Goal: Find specific page/section: Find specific page/section

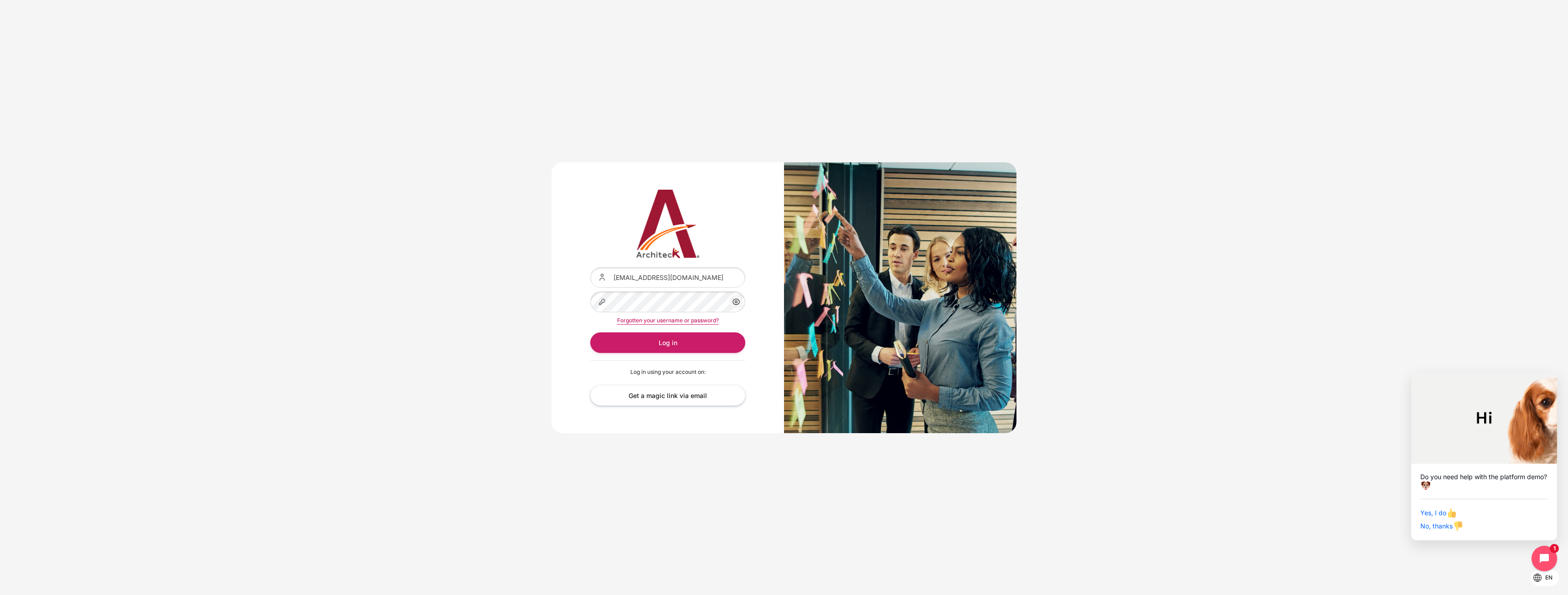
click at [590, 267] on div "Content" at bounding box center [590, 267] width 0 height 0
click at [696, 339] on button "Log in" at bounding box center [668, 343] width 155 height 21
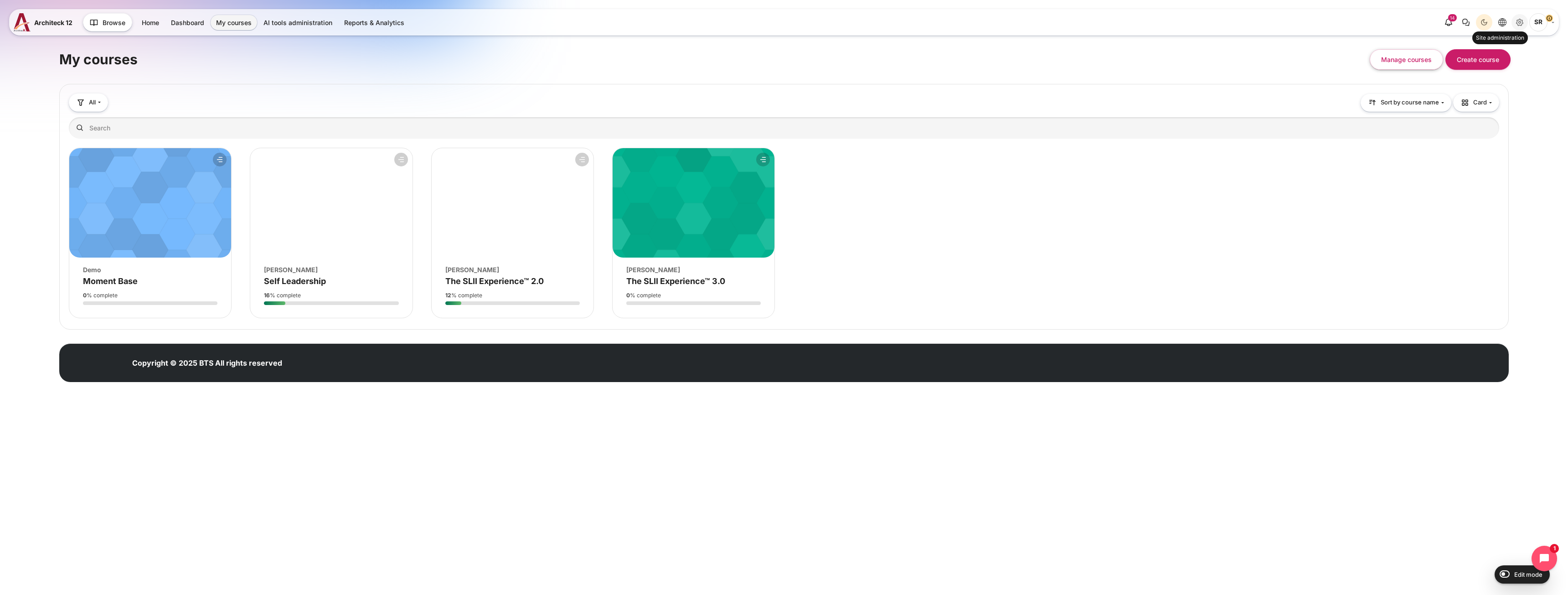
click at [1522, 23] on icon "Site administration" at bounding box center [1520, 23] width 11 height 11
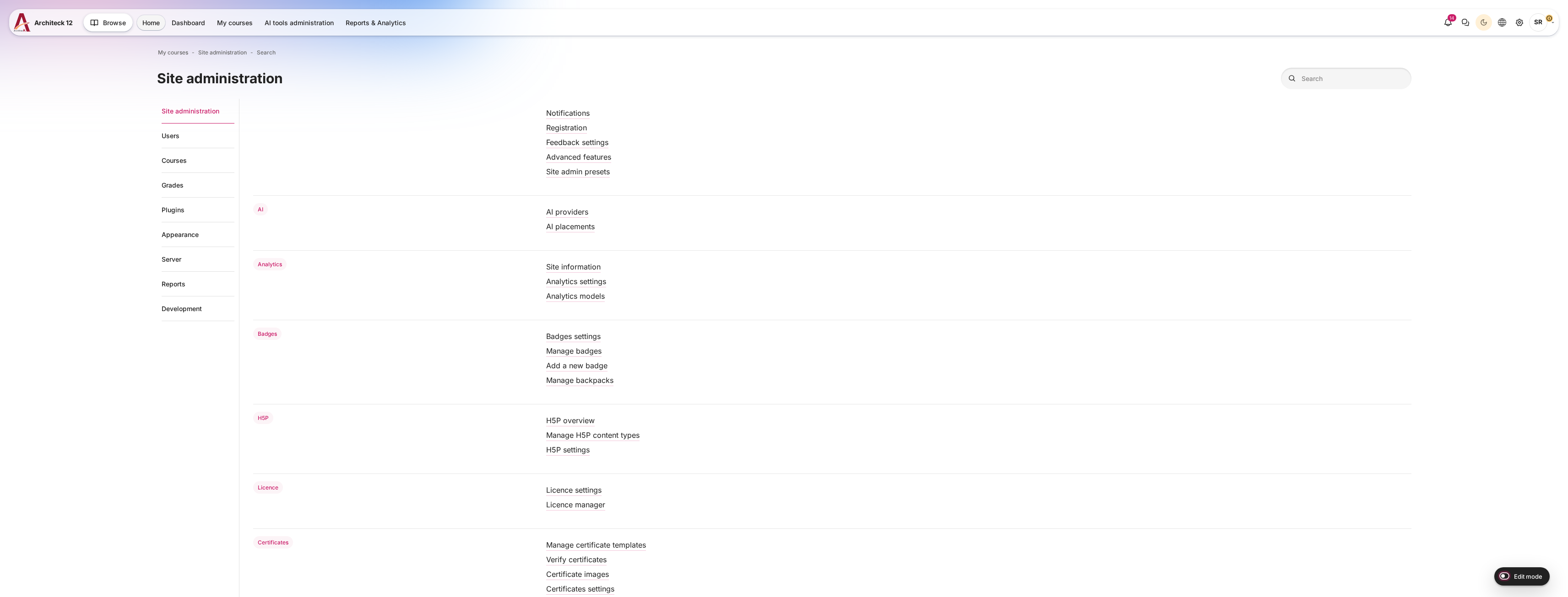
click at [1506, 574] on input "Edit mode" at bounding box center [1502, 576] width 16 height 9
checkbox input "true"
click at [180, 161] on link "Courses" at bounding box center [197, 161] width 73 height 24
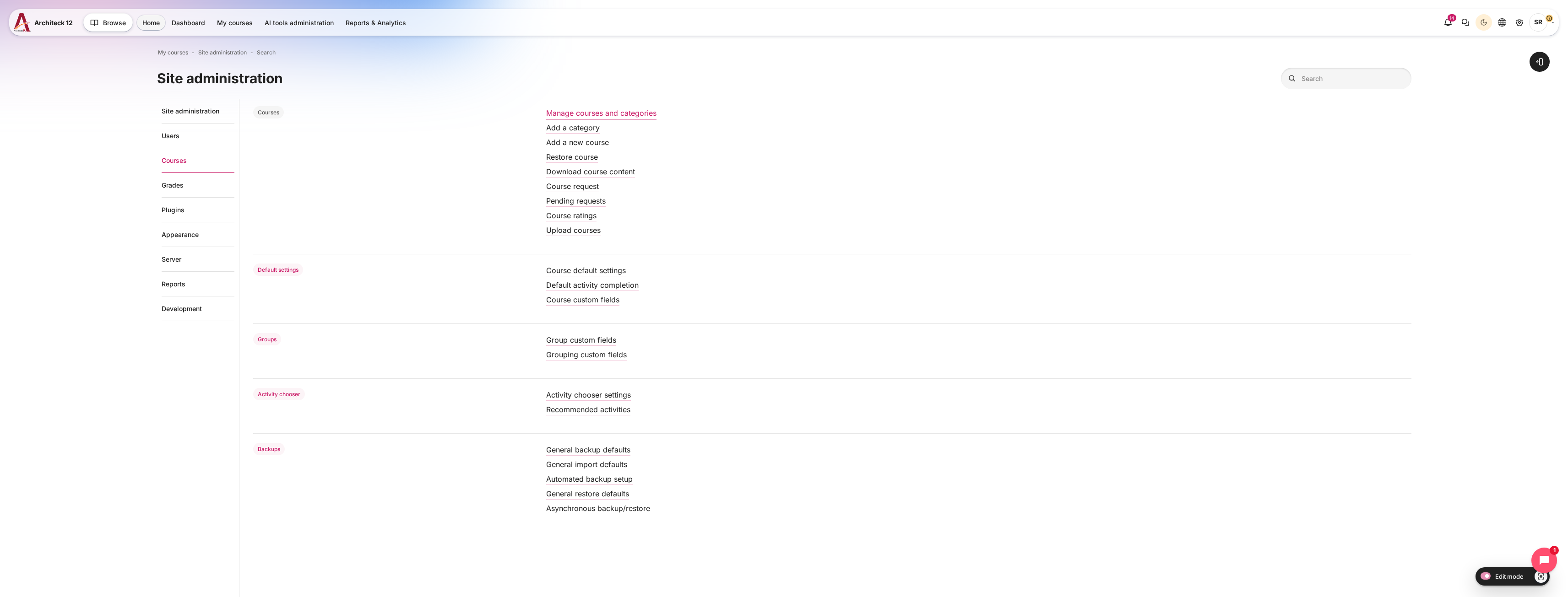
click at [607, 115] on link "Manage courses and categories" at bounding box center [601, 112] width 110 height 9
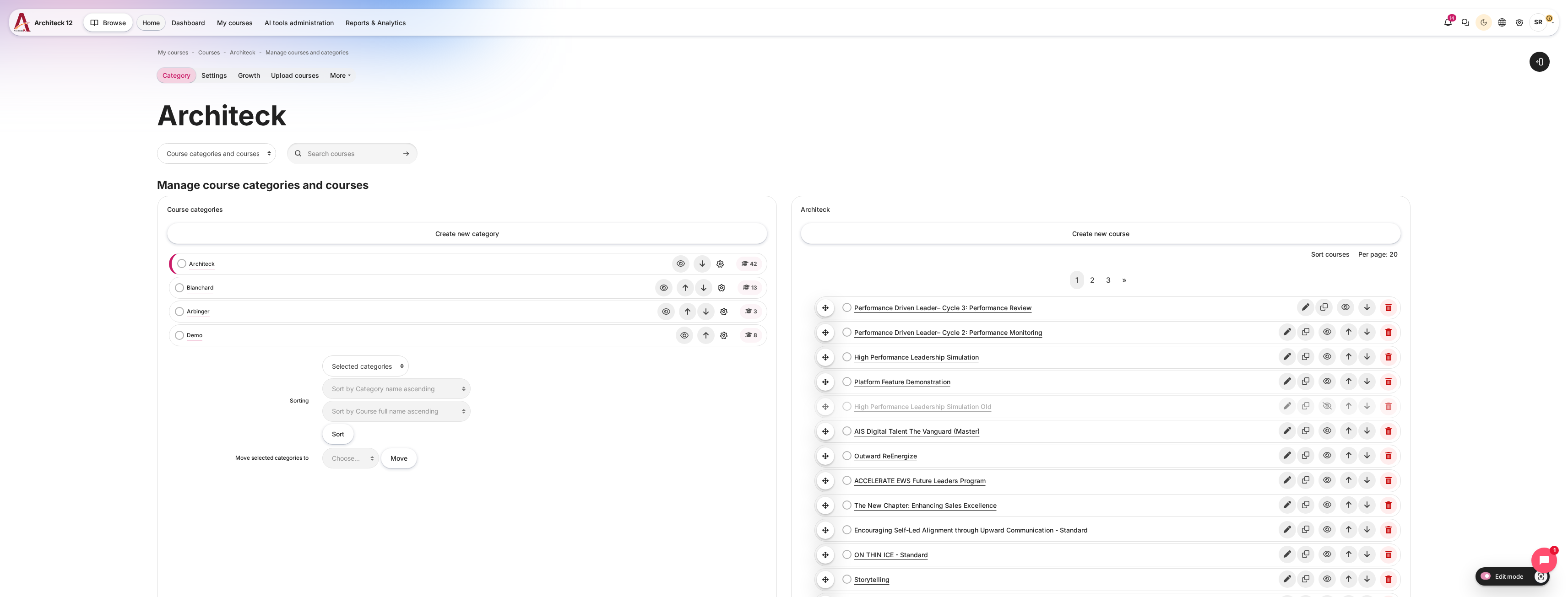
click at [196, 289] on link "[PERSON_NAME]" at bounding box center [200, 287] width 26 height 8
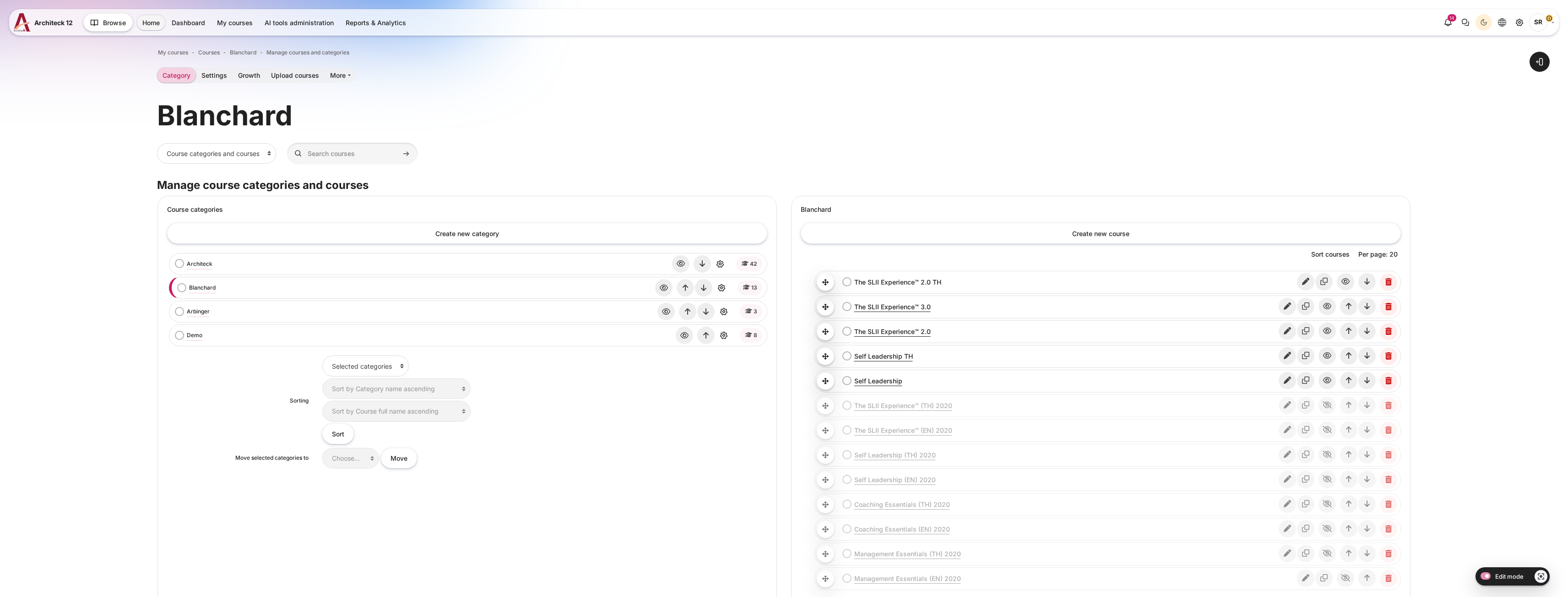
click at [916, 284] on link "The SLII Experience™ 2.0 TH" at bounding box center [1075, 282] width 442 height 10
click at [643, 537] on div "Create new category Architeck bulk action selection Architeck" at bounding box center [467, 427] width 619 height 427
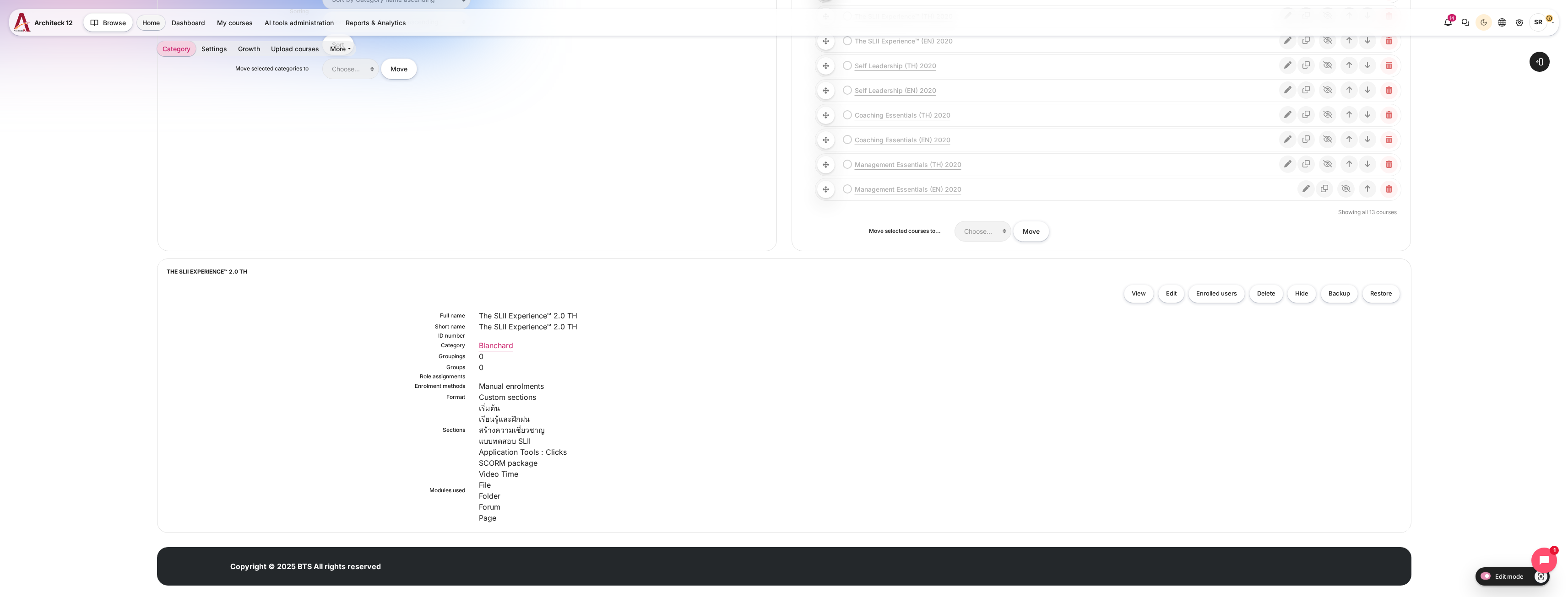
scroll to position [403, 0]
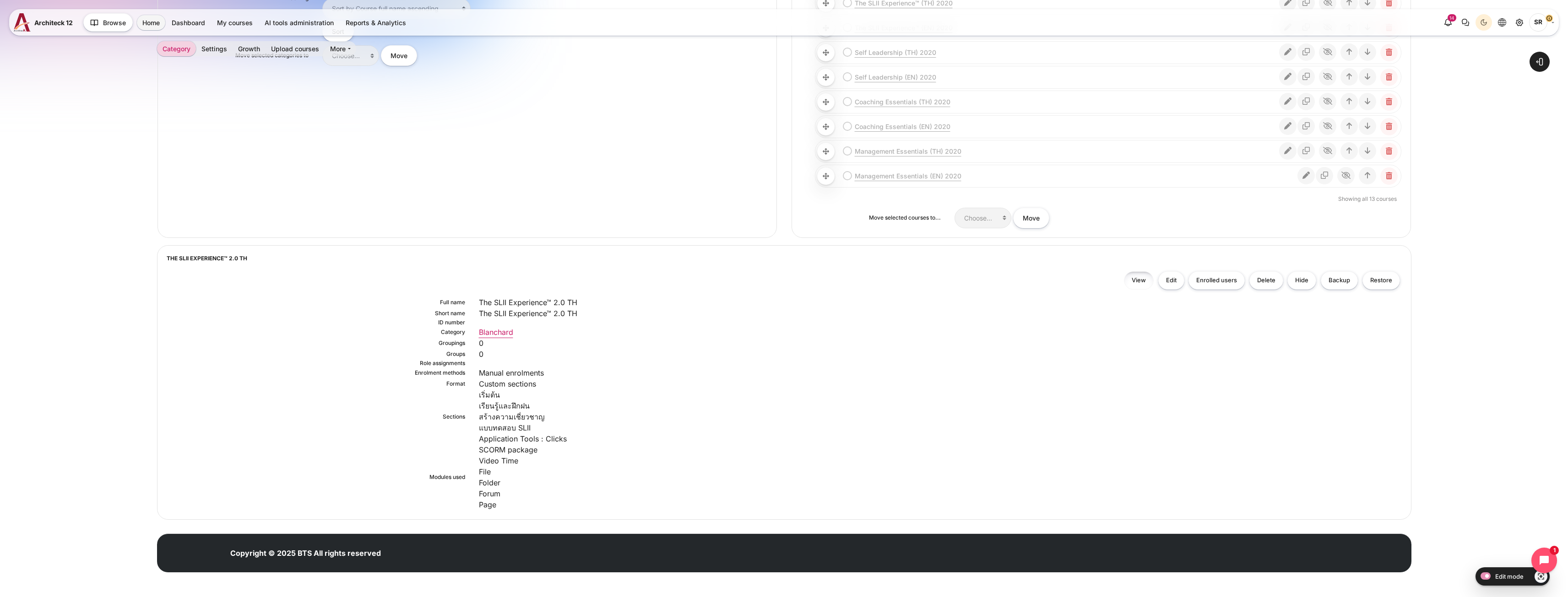
click at [1140, 284] on link "View" at bounding box center [1138, 280] width 30 height 19
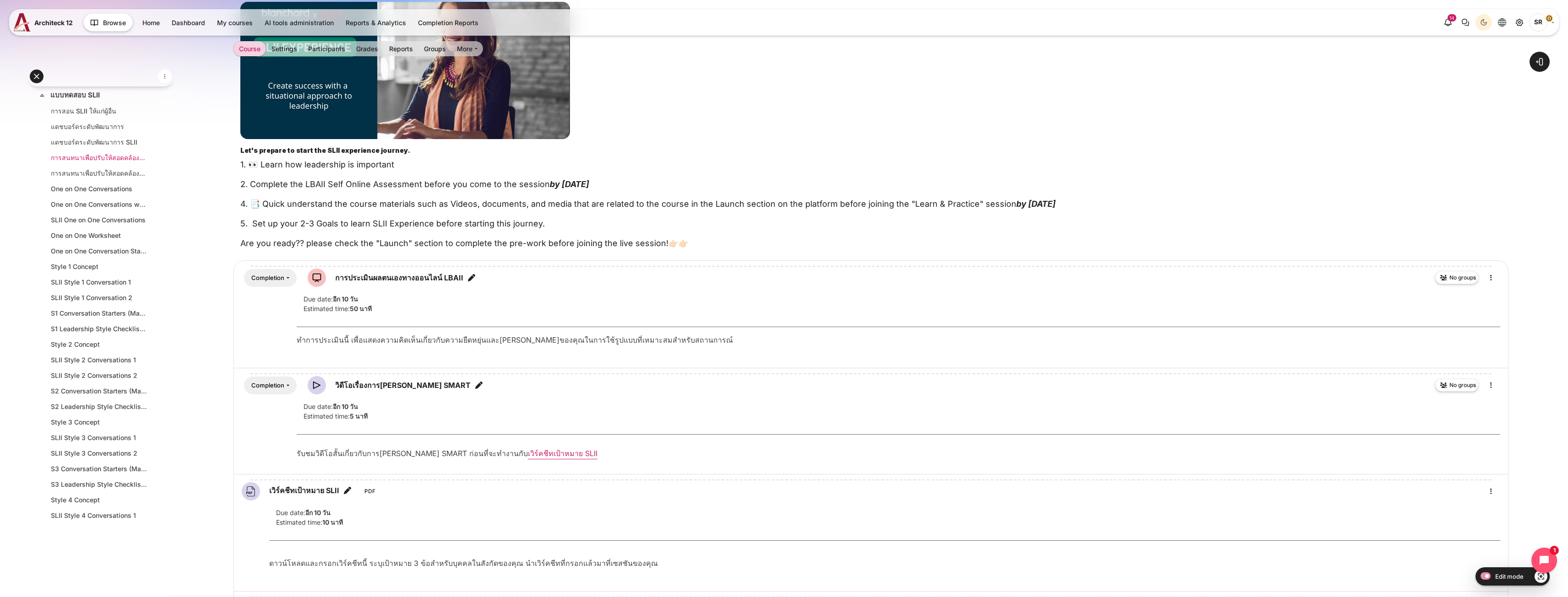
scroll to position [229, 0]
click at [86, 139] on link "แบบทดสอบ SLII" at bounding box center [100, 141] width 99 height 10
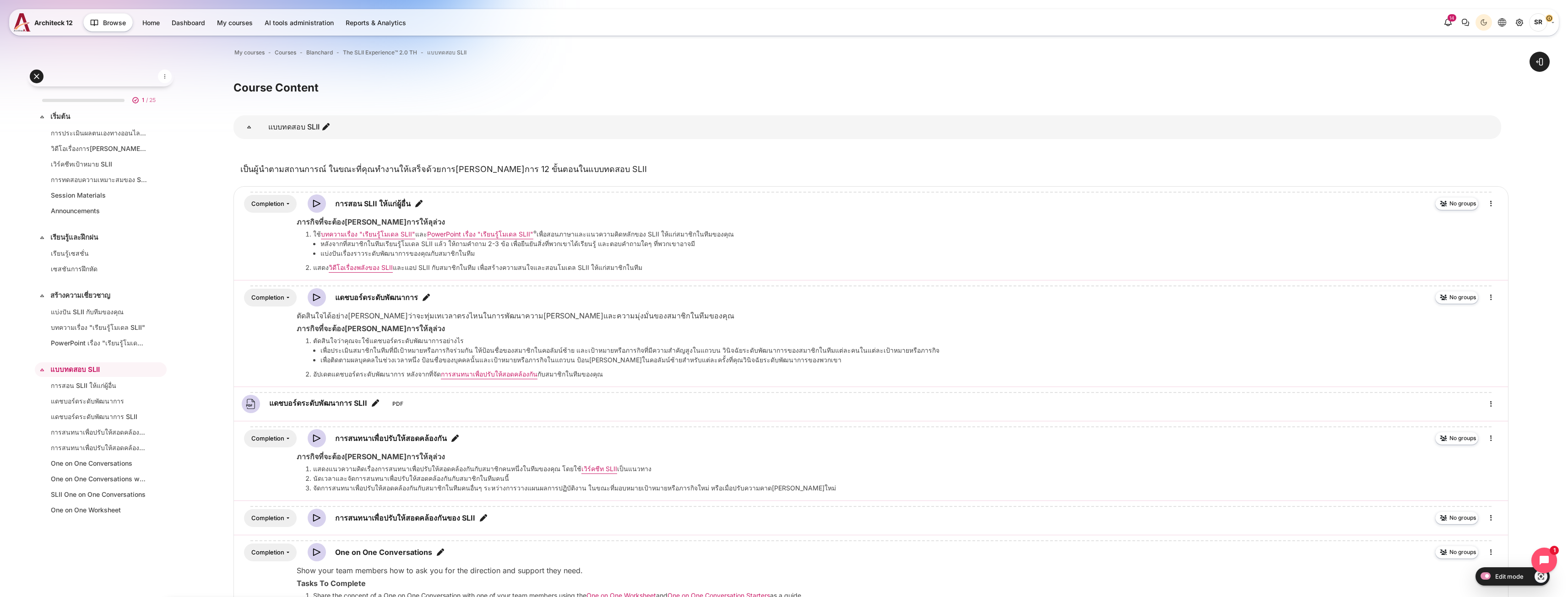
scroll to position [240, 0]
